Goal: Task Accomplishment & Management: Use online tool/utility

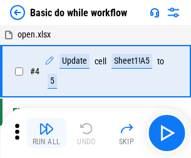
click at [46, 133] on img "button" at bounding box center [46, 128] width 15 height 15
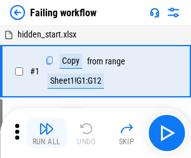
click at [46, 133] on img "button" at bounding box center [46, 128] width 15 height 15
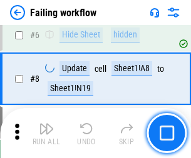
scroll to position [266, 0]
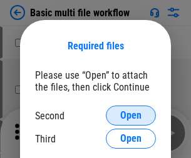
click at [131, 116] on span "Open" at bounding box center [130, 116] width 21 height 10
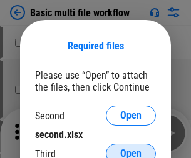
click at [131, 149] on span "Open" at bounding box center [130, 154] width 21 height 10
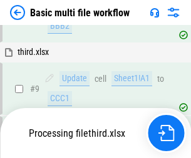
scroll to position [436, 0]
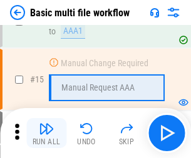
click at [46, 133] on img "button" at bounding box center [46, 128] width 15 height 15
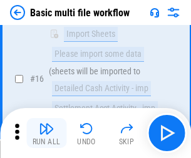
click at [46, 133] on img "button" at bounding box center [46, 128] width 15 height 15
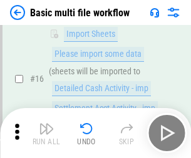
scroll to position [834, 0]
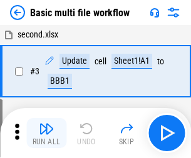
click at [46, 133] on img "button" at bounding box center [46, 128] width 15 height 15
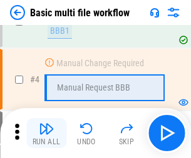
click at [46, 133] on img "button" at bounding box center [46, 128] width 15 height 15
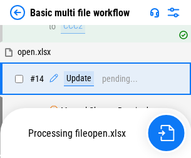
scroll to position [745, 0]
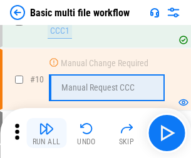
click at [46, 133] on img "button" at bounding box center [46, 128] width 15 height 15
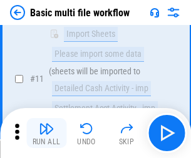
click at [46, 133] on img "button" at bounding box center [46, 128] width 15 height 15
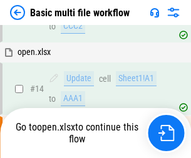
scroll to position [655, 0]
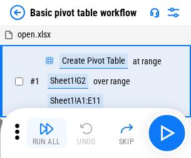
click at [46, 133] on img "button" at bounding box center [46, 128] width 15 height 15
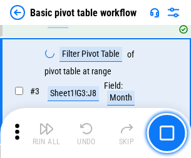
scroll to position [300, 0]
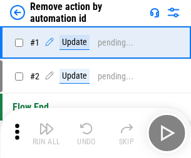
click at [46, 133] on img "button" at bounding box center [46, 128] width 15 height 15
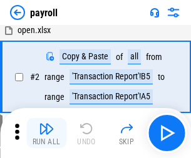
click at [46, 133] on img "button" at bounding box center [46, 128] width 15 height 15
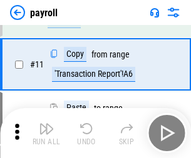
scroll to position [91, 0]
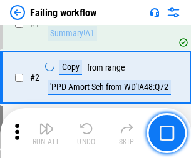
scroll to position [202, 0]
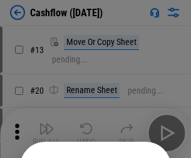
scroll to position [122, 0]
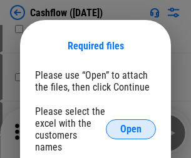
click at [131, 125] on span "Open" at bounding box center [130, 130] width 21 height 10
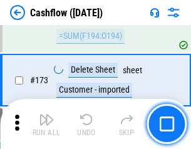
scroll to position [1326, 0]
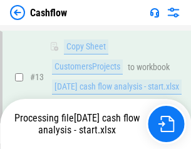
scroll to position [252, 0]
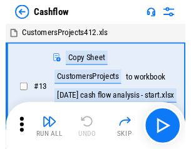
scroll to position [14, 0]
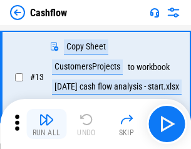
click at [46, 124] on img "button" at bounding box center [46, 119] width 15 height 15
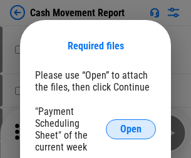
click at [131, 130] on span "Open" at bounding box center [130, 130] width 21 height 10
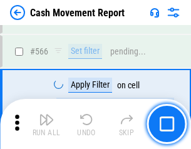
scroll to position [5740, 0]
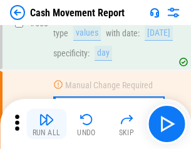
click at [46, 124] on img "button" at bounding box center [46, 119] width 15 height 15
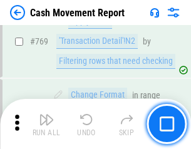
scroll to position [6959, 0]
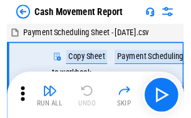
scroll to position [23, 0]
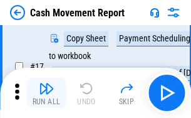
click at [46, 93] on img "button" at bounding box center [46, 88] width 15 height 15
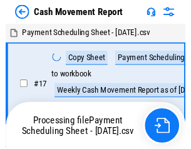
scroll to position [7, 0]
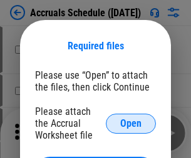
click at [131, 123] on span "Open" at bounding box center [130, 124] width 21 height 10
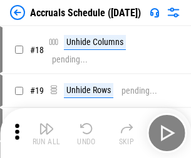
click at [46, 133] on img "button" at bounding box center [46, 128] width 15 height 15
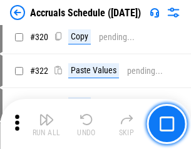
scroll to position [2330, 0]
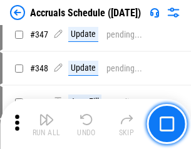
click at [46, 124] on img "button" at bounding box center [46, 119] width 15 height 15
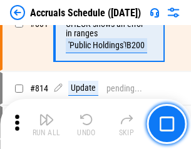
scroll to position [5526, 0]
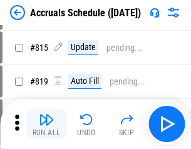
click at [46, 124] on img "button" at bounding box center [46, 119] width 15 height 15
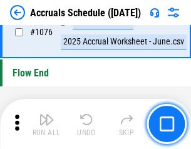
scroll to position [7501, 0]
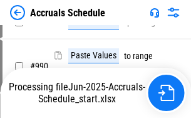
scroll to position [6247, 0]
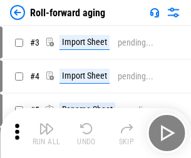
click at [46, 124] on img "button" at bounding box center [46, 128] width 15 height 15
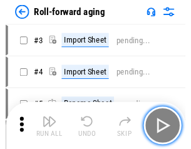
scroll to position [2, 0]
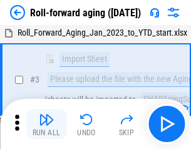
click at [46, 124] on img "button" at bounding box center [46, 119] width 15 height 15
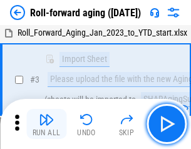
scroll to position [81, 0]
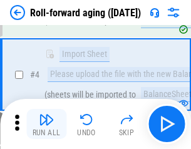
click at [46, 124] on img "button" at bounding box center [46, 119] width 15 height 15
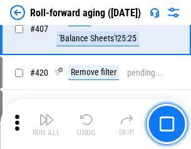
scroll to position [4343, 0]
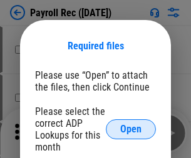
click at [131, 130] on span "Open" at bounding box center [130, 130] width 21 height 10
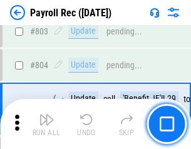
scroll to position [7957, 0]
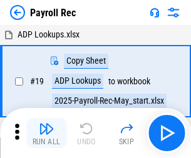
click at [46, 133] on img "button" at bounding box center [46, 128] width 15 height 15
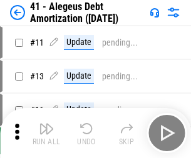
click at [46, 133] on img "button" at bounding box center [46, 128] width 15 height 15
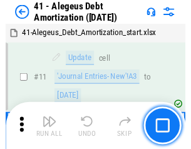
scroll to position [155, 0]
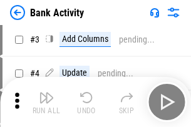
click at [46, 102] on img "button" at bounding box center [46, 97] width 15 height 15
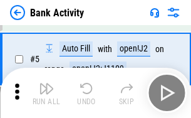
scroll to position [66, 0]
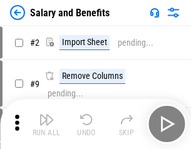
click at [46, 124] on img "button" at bounding box center [46, 119] width 15 height 15
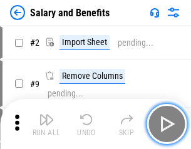
scroll to position [17, 0]
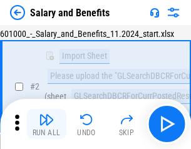
click at [46, 124] on img "button" at bounding box center [46, 119] width 15 height 15
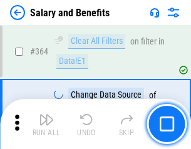
scroll to position [5898, 0]
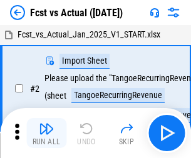
click at [46, 124] on img "button" at bounding box center [46, 128] width 15 height 15
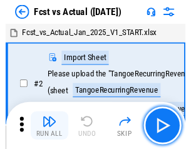
scroll to position [16, 0]
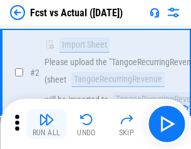
click at [46, 124] on img "button" at bounding box center [46, 119] width 15 height 15
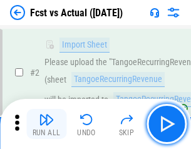
scroll to position [117, 0]
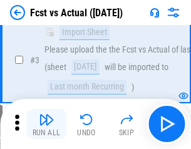
click at [46, 124] on img "button" at bounding box center [46, 119] width 15 height 15
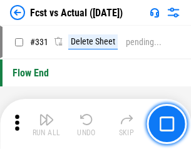
scroll to position [5995, 0]
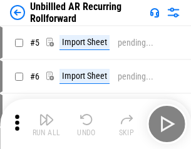
scroll to position [27, 0]
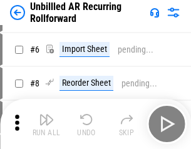
click at [46, 124] on img "button" at bounding box center [46, 119] width 15 height 15
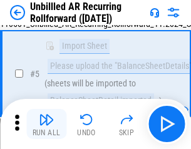
click at [46, 124] on img "button" at bounding box center [46, 119] width 15 height 15
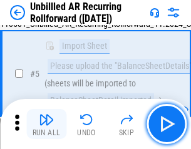
scroll to position [118, 0]
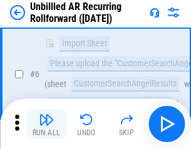
click at [46, 124] on img "button" at bounding box center [46, 119] width 15 height 15
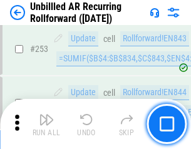
scroll to position [4254, 0]
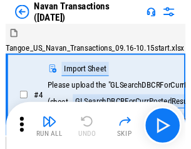
scroll to position [20, 0]
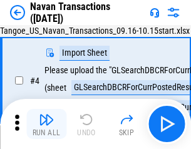
click at [46, 124] on img "button" at bounding box center [46, 119] width 15 height 15
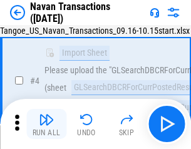
click at [46, 124] on img "button" at bounding box center [46, 119] width 15 height 15
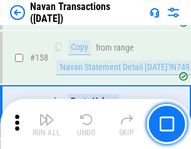
scroll to position [4060, 0]
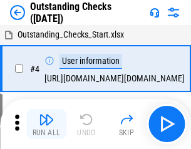
click at [46, 124] on img "button" at bounding box center [46, 119] width 15 height 15
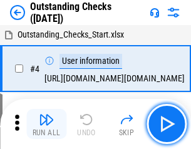
scroll to position [53, 0]
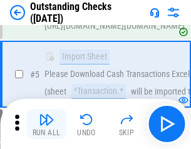
click at [46, 124] on img "button" at bounding box center [46, 119] width 15 height 15
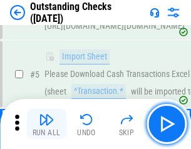
scroll to position [131, 0]
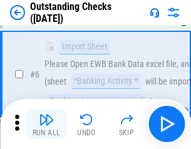
click at [46, 124] on img "button" at bounding box center [46, 119] width 15 height 15
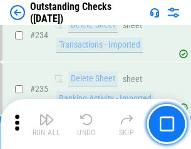
scroll to position [3803, 0]
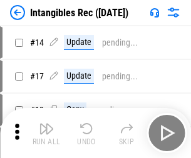
click at [46, 133] on img "button" at bounding box center [46, 128] width 15 height 15
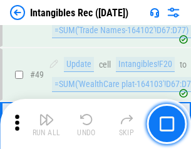
scroll to position [488, 0]
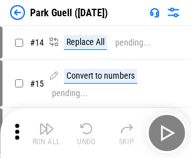
click at [46, 124] on img "button" at bounding box center [46, 128] width 15 height 15
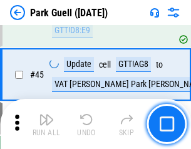
scroll to position [1566, 0]
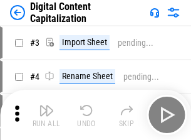
click at [46, 105] on img "button" at bounding box center [46, 110] width 15 height 15
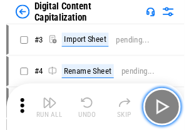
scroll to position [36, 0]
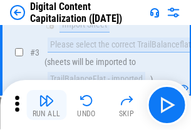
click at [46, 105] on img "button" at bounding box center [46, 100] width 15 height 15
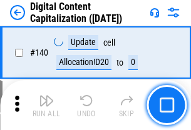
scroll to position [1328, 0]
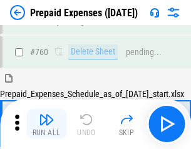
click at [46, 124] on img "button" at bounding box center [46, 119] width 15 height 15
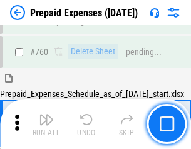
scroll to position [3471, 0]
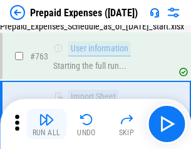
click at [46, 124] on img "button" at bounding box center [46, 119] width 15 height 15
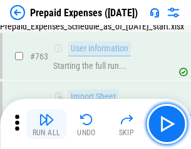
scroll to position [3545, 0]
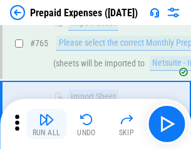
click at [46, 124] on img "button" at bounding box center [46, 119] width 15 height 15
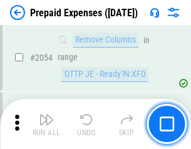
scroll to position [13091, 0]
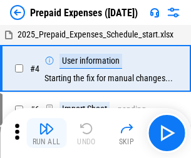
click at [46, 133] on img "button" at bounding box center [46, 128] width 15 height 15
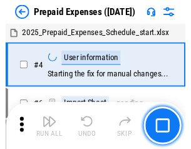
scroll to position [55, 0]
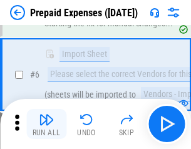
click at [46, 124] on img "button" at bounding box center [46, 119] width 15 height 15
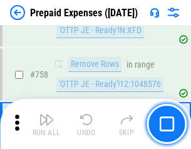
scroll to position [4463, 0]
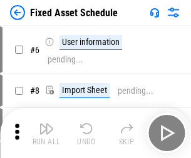
click at [46, 133] on img "button" at bounding box center [46, 128] width 15 height 15
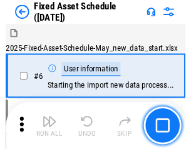
scroll to position [68, 0]
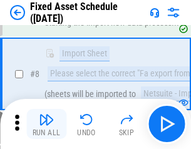
click at [46, 124] on img "button" at bounding box center [46, 119] width 15 height 15
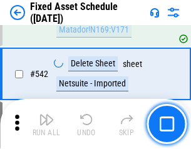
scroll to position [4465, 0]
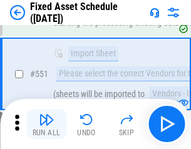
click at [46, 124] on img "button" at bounding box center [46, 119] width 15 height 15
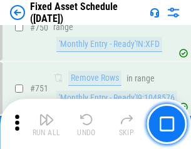
scroll to position [6106, 0]
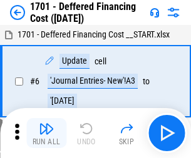
click at [46, 133] on img "button" at bounding box center [46, 128] width 15 height 15
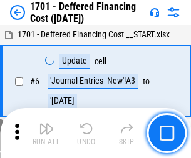
scroll to position [150, 0]
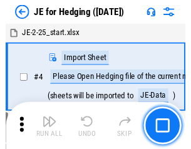
scroll to position [2, 0]
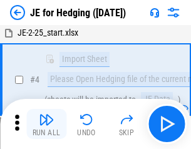
click at [46, 124] on img "button" at bounding box center [46, 119] width 15 height 15
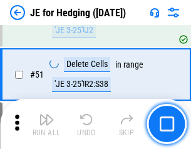
scroll to position [811, 0]
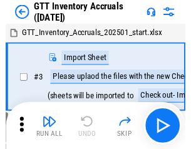
scroll to position [2, 0]
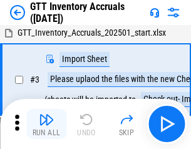
click at [46, 124] on img "button" at bounding box center [46, 119] width 15 height 15
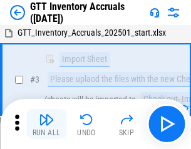
click at [46, 124] on img "button" at bounding box center [46, 119] width 15 height 15
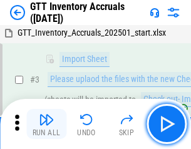
scroll to position [81, 0]
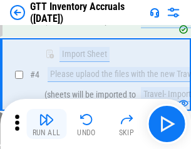
click at [46, 124] on img "button" at bounding box center [46, 119] width 15 height 15
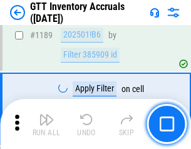
scroll to position [10227, 0]
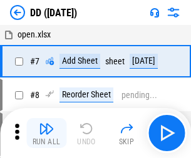
click at [46, 133] on img "button" at bounding box center [46, 128] width 15 height 15
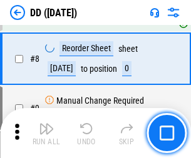
scroll to position [121, 0]
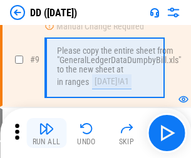
click at [46, 133] on img "button" at bounding box center [46, 128] width 15 height 15
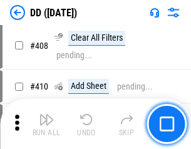
scroll to position [5604, 0]
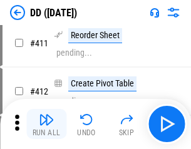
click at [46, 124] on img "button" at bounding box center [46, 119] width 15 height 15
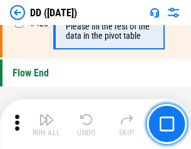
scroll to position [5994, 0]
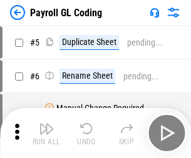
click at [46, 133] on img "button" at bounding box center [46, 128] width 15 height 15
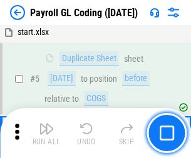
scroll to position [150, 0]
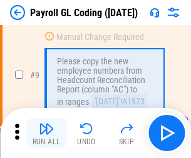
click at [46, 133] on img "button" at bounding box center [46, 128] width 15 height 15
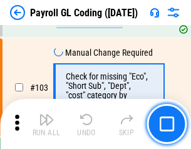
scroll to position [2938, 0]
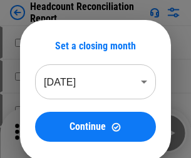
click at [46, 133] on img "button" at bounding box center [46, 128] width 15 height 15
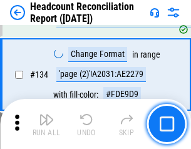
scroll to position [1505, 0]
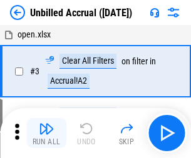
click at [46, 133] on img "button" at bounding box center [46, 128] width 15 height 15
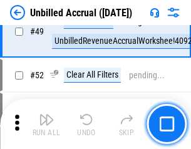
scroll to position [1136, 0]
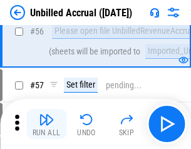
click at [46, 124] on img "button" at bounding box center [46, 119] width 15 height 15
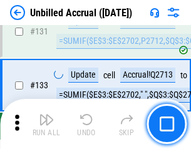
scroll to position [3730, 0]
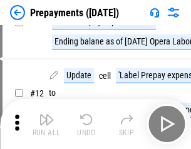
scroll to position [78, 0]
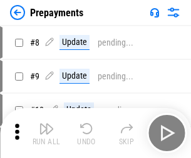
click at [46, 133] on img "button" at bounding box center [46, 128] width 15 height 15
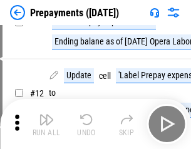
scroll to position [78, 0]
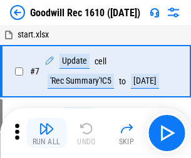
click at [46, 133] on img "button" at bounding box center [46, 128] width 15 height 15
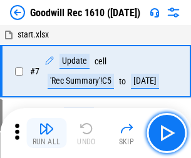
scroll to position [214, 0]
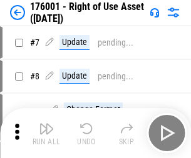
click at [46, 133] on img "button" at bounding box center [46, 128] width 15 height 15
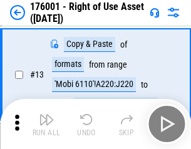
scroll to position [81, 0]
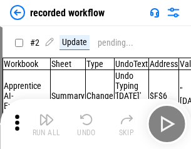
click at [46, 124] on img "button" at bounding box center [46, 119] width 15 height 15
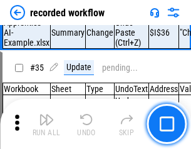
scroll to position [3915, 0]
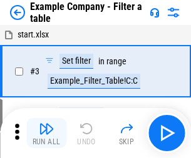
click at [46, 133] on img "button" at bounding box center [46, 128] width 15 height 15
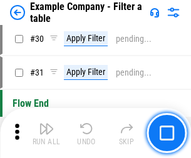
scroll to position [1146, 0]
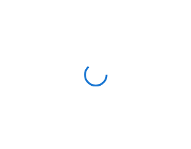
scroll to position [19, 0]
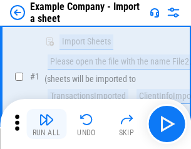
click at [46, 124] on img "button" at bounding box center [46, 119] width 15 height 15
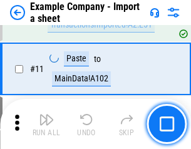
scroll to position [277, 0]
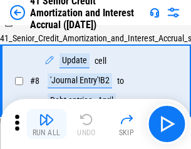
click at [46, 124] on img "button" at bounding box center [46, 119] width 15 height 15
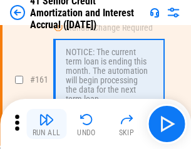
click at [46, 124] on img "button" at bounding box center [46, 119] width 15 height 15
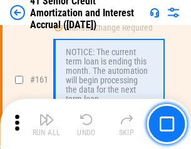
scroll to position [1340, 0]
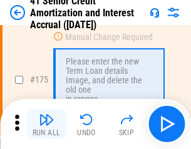
click at [46, 124] on img "button" at bounding box center [46, 119] width 15 height 15
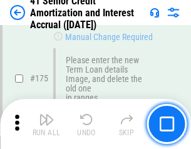
scroll to position [1467, 0]
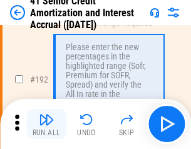
click at [46, 124] on img "button" at bounding box center [46, 119] width 15 height 15
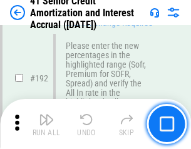
scroll to position [1598, 0]
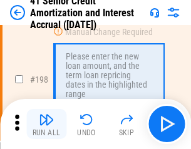
click at [46, 124] on img "button" at bounding box center [46, 119] width 15 height 15
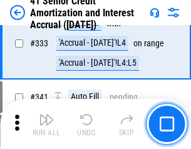
scroll to position [3199, 0]
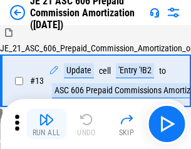
click at [46, 124] on img "button" at bounding box center [46, 119] width 15 height 15
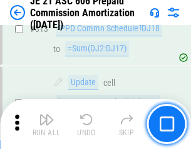
scroll to position [2338, 0]
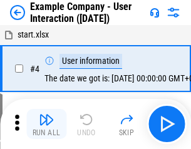
click at [46, 124] on img "button" at bounding box center [46, 119] width 15 height 15
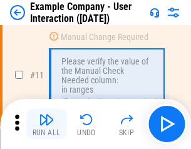
click at [46, 124] on img "button" at bounding box center [46, 119] width 15 height 15
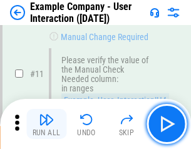
scroll to position [271, 0]
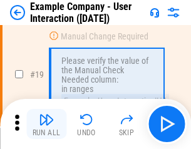
click at [46, 124] on img "button" at bounding box center [46, 119] width 15 height 15
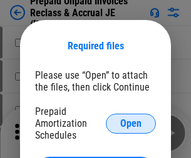
click at [131, 123] on span "Open" at bounding box center [130, 124] width 21 height 10
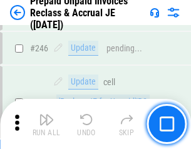
scroll to position [1691, 0]
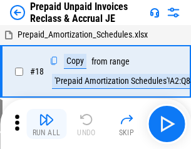
click at [46, 124] on img "button" at bounding box center [46, 119] width 15 height 15
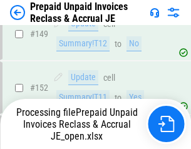
scroll to position [1691, 0]
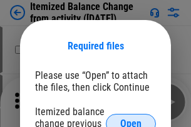
click at [131, 119] on span "Open" at bounding box center [130, 124] width 21 height 10
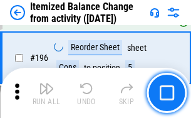
scroll to position [2410, 0]
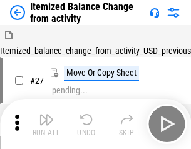
scroll to position [19, 0]
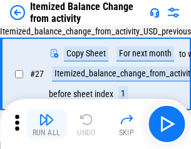
click at [46, 124] on img "button" at bounding box center [46, 119] width 15 height 15
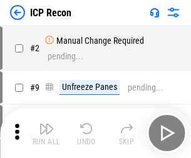
scroll to position [6, 0]
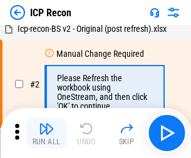
click at [46, 133] on img "button" at bounding box center [46, 128] width 15 height 15
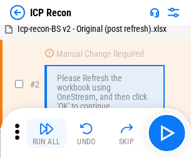
click at [46, 133] on img "button" at bounding box center [46, 128] width 15 height 15
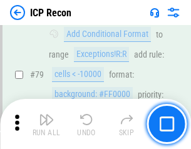
scroll to position [1227, 0]
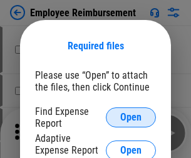
click at [131, 118] on span "Open" at bounding box center [130, 118] width 21 height 10
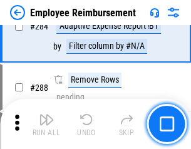
scroll to position [3404, 0]
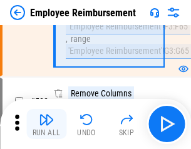
click at [46, 124] on img "button" at bounding box center [46, 119] width 15 height 15
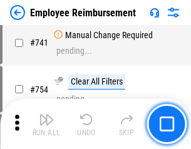
scroll to position [8787, 0]
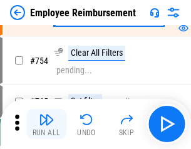
click at [46, 124] on img "button" at bounding box center [46, 119] width 15 height 15
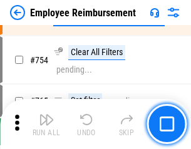
click at [46, 124] on img "button" at bounding box center [46, 119] width 15 height 15
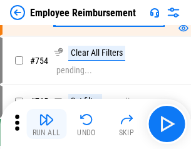
click at [46, 124] on img "button" at bounding box center [46, 119] width 15 height 15
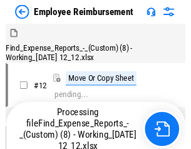
scroll to position [43, 0]
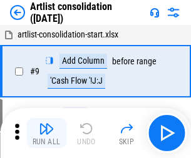
click at [46, 133] on img "button" at bounding box center [46, 128] width 15 height 15
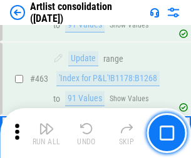
scroll to position [5484, 0]
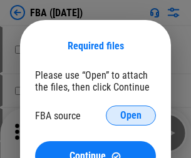
click at [131, 116] on span "Open" at bounding box center [130, 116] width 21 height 10
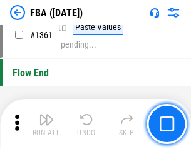
scroll to position [13450, 0]
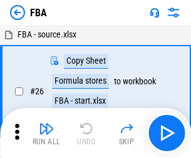
scroll to position [13, 0]
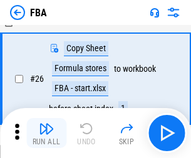
click at [46, 133] on img "button" at bounding box center [46, 128] width 15 height 15
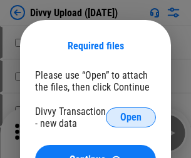
click at [131, 118] on span "Open" at bounding box center [130, 118] width 21 height 10
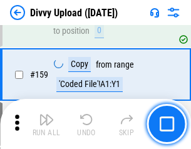
scroll to position [1297, 0]
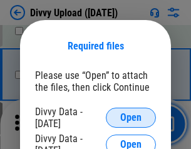
click at [131, 118] on span "Open" at bounding box center [130, 118] width 21 height 10
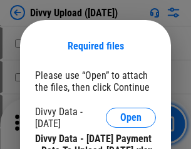
scroll to position [2127, 0]
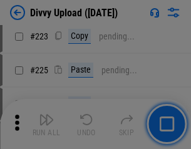
scroll to position [2499, 0]
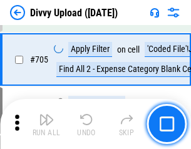
scroll to position [8567, 0]
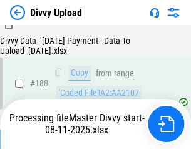
scroll to position [1474, 0]
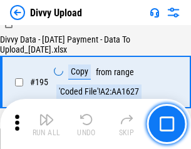
scroll to position [1750, 0]
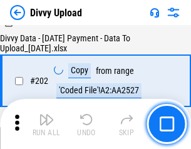
scroll to position [2026, 0]
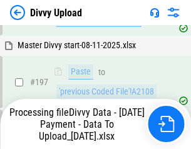
scroll to position [1954, 0]
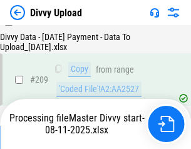
scroll to position [2303, 0]
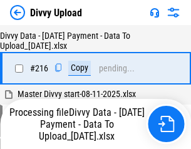
scroll to position [2579, 0]
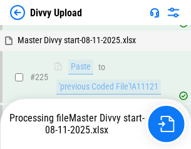
scroll to position [2973, 0]
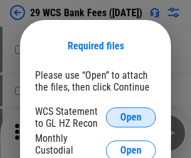
click at [131, 118] on span "Open" at bounding box center [130, 118] width 21 height 10
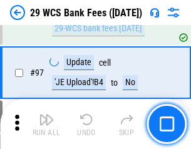
scroll to position [1221, 0]
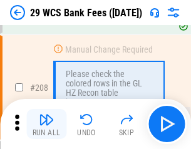
click at [46, 124] on img "button" at bounding box center [46, 119] width 15 height 15
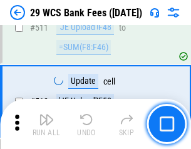
scroll to position [6301, 0]
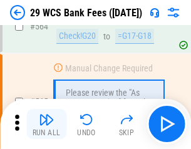
click at [46, 124] on img "button" at bounding box center [46, 119] width 15 height 15
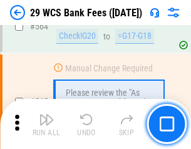
scroll to position [6773, 0]
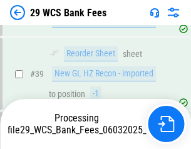
scroll to position [512, 0]
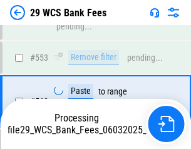
scroll to position [6686, 0]
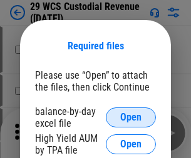
click at [131, 118] on span "Open" at bounding box center [130, 118] width 21 height 10
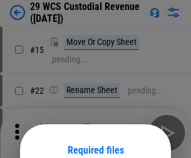
scroll to position [105, 0]
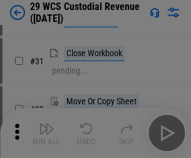
scroll to position [269, 0]
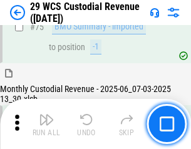
scroll to position [1308, 0]
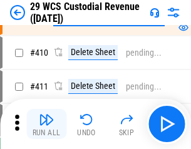
click at [46, 124] on img "button" at bounding box center [46, 119] width 15 height 15
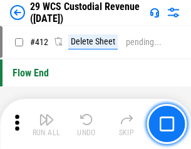
scroll to position [5981, 0]
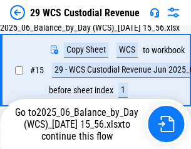
scroll to position [284, 0]
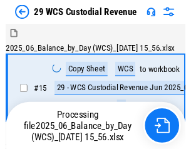
scroll to position [30, 0]
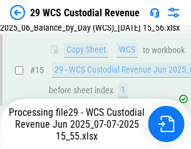
scroll to position [284, 0]
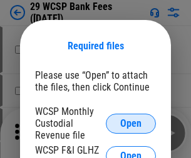
click at [131, 123] on span "Open" at bounding box center [130, 124] width 21 height 10
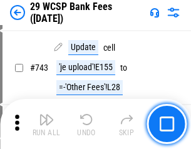
scroll to position [6311, 0]
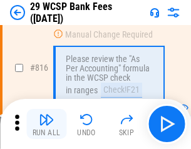
click at [46, 124] on img "button" at bounding box center [46, 119] width 15 height 15
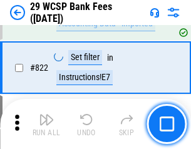
scroll to position [7715, 0]
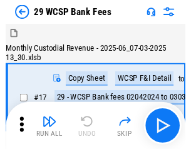
scroll to position [30, 0]
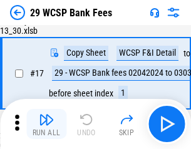
click at [46, 124] on img "button" at bounding box center [46, 119] width 15 height 15
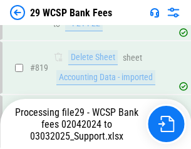
scroll to position [7932, 0]
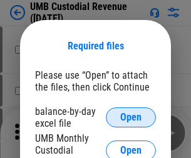
click at [131, 118] on span "Open" at bounding box center [130, 118] width 21 height 10
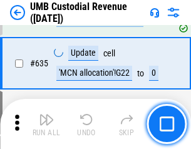
scroll to position [6554, 0]
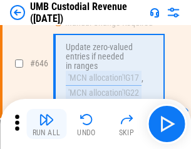
click at [46, 124] on img "button" at bounding box center [46, 119] width 15 height 15
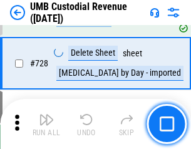
scroll to position [7726, 0]
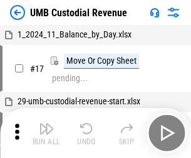
scroll to position [9, 0]
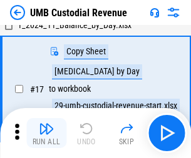
click at [46, 133] on img "button" at bounding box center [46, 128] width 15 height 15
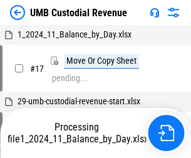
scroll to position [9, 0]
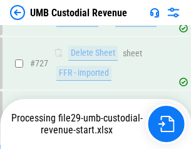
scroll to position [7697, 0]
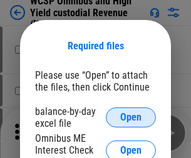
click at [131, 118] on span "Open" at bounding box center [130, 118] width 21 height 10
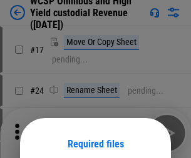
scroll to position [98, 0]
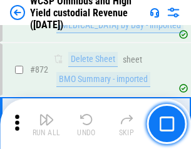
scroll to position [10600, 0]
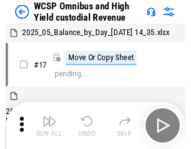
scroll to position [7, 0]
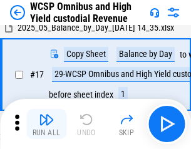
click at [46, 124] on img "button" at bounding box center [46, 119] width 15 height 15
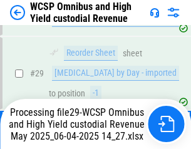
scroll to position [261, 0]
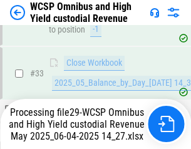
scroll to position [916, 0]
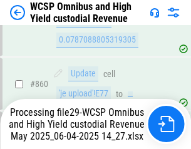
scroll to position [10517, 0]
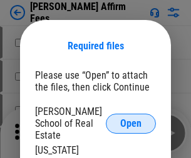
click at [131, 119] on span "Open" at bounding box center [130, 124] width 21 height 10
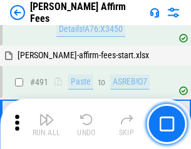
scroll to position [3405, 0]
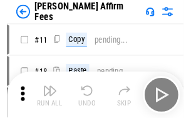
scroll to position [13, 0]
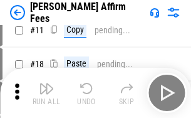
click at [46, 93] on img "button" at bounding box center [46, 88] width 15 height 15
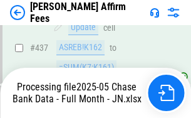
scroll to position [3241, 0]
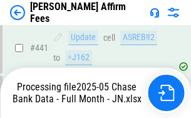
scroll to position [3285, 0]
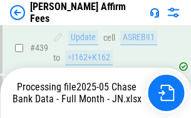
scroll to position [3285, 0]
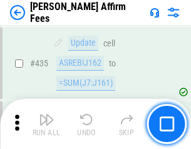
scroll to position [3269, 0]
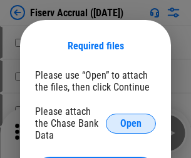
click at [131, 119] on span "Open" at bounding box center [130, 124] width 21 height 10
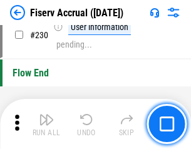
scroll to position [3968, 0]
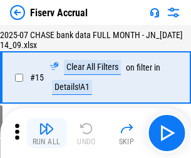
click at [46, 133] on img "button" at bounding box center [46, 128] width 15 height 15
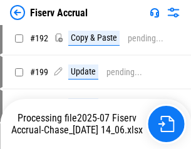
scroll to position [3455, 0]
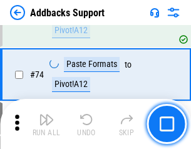
scroll to position [912, 0]
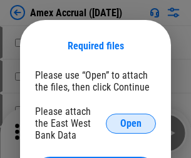
click at [131, 123] on span "Open" at bounding box center [130, 124] width 21 height 10
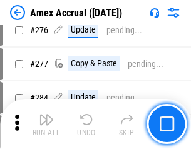
scroll to position [3260, 0]
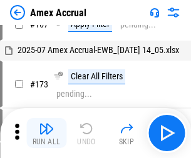
click at [46, 133] on img "button" at bounding box center [46, 128] width 15 height 15
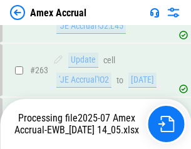
scroll to position [3577, 0]
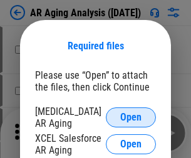
click at [131, 116] on span "Open" at bounding box center [130, 118] width 21 height 10
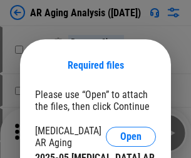
scroll to position [19, 0]
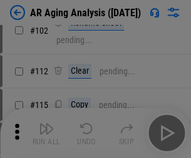
scroll to position [172, 0]
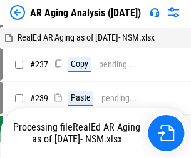
scroll to position [13, 0]
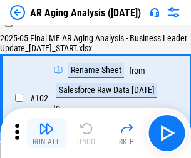
click at [46, 133] on img "button" at bounding box center [46, 128] width 15 height 15
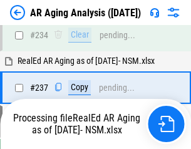
scroll to position [1941, 0]
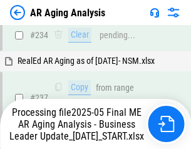
scroll to position [1979, 0]
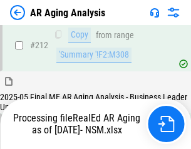
scroll to position [1873, 0]
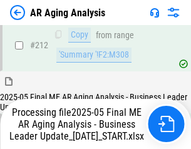
scroll to position [1927, 0]
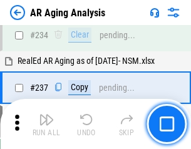
scroll to position [1927, 0]
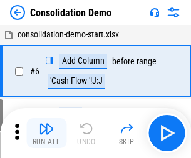
click at [46, 133] on img "button" at bounding box center [46, 128] width 15 height 15
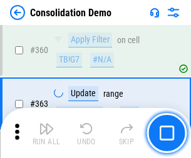
scroll to position [4198, 0]
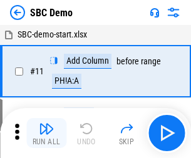
click at [46, 133] on img "button" at bounding box center [46, 128] width 15 height 15
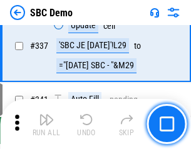
scroll to position [3295, 0]
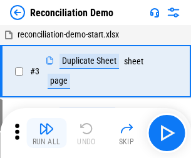
click at [46, 133] on img "button" at bounding box center [46, 128] width 15 height 15
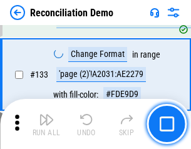
scroll to position [1487, 0]
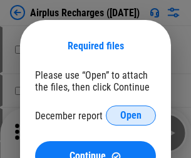
click at [131, 116] on span "Open" at bounding box center [130, 116] width 21 height 10
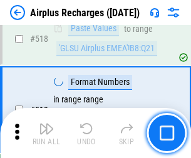
scroll to position [5389, 0]
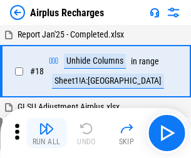
click at [46, 133] on img "button" at bounding box center [46, 128] width 15 height 15
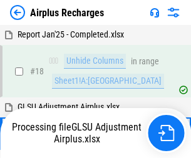
scroll to position [55, 0]
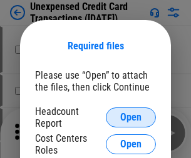
click at [131, 118] on span "Open" at bounding box center [130, 118] width 21 height 10
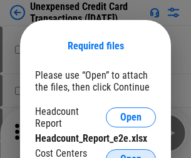
click at [131, 155] on span "Open" at bounding box center [130, 160] width 21 height 10
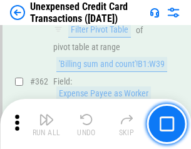
scroll to position [3221, 0]
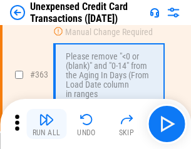
click at [46, 124] on img "button" at bounding box center [46, 119] width 15 height 15
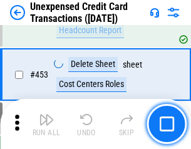
scroll to position [4272, 0]
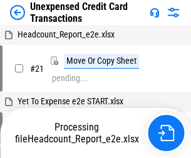
scroll to position [19, 0]
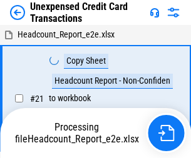
scroll to position [19, 0]
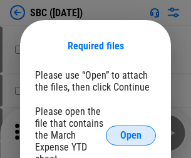
click at [131, 135] on span "Open" at bounding box center [130, 136] width 21 height 10
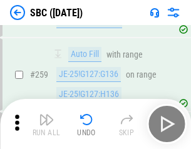
scroll to position [2447, 0]
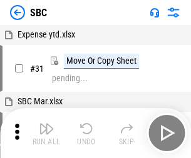
scroll to position [13, 0]
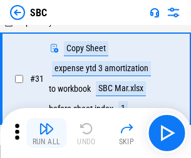
click at [46, 133] on img "button" at bounding box center [46, 128] width 15 height 15
